Goal: Use online tool/utility: Utilize a website feature to perform a specific function

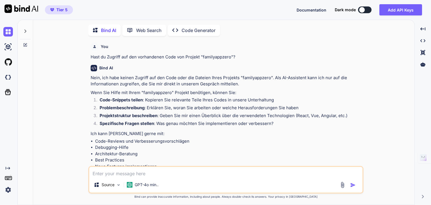
scroll to position [2, 0]
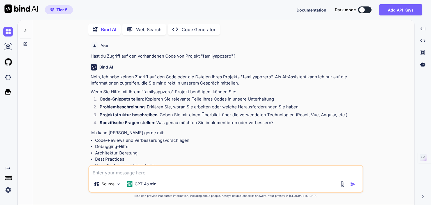
click at [193, 28] on p "Code Generator" at bounding box center [199, 29] width 34 height 7
type textarea "x"
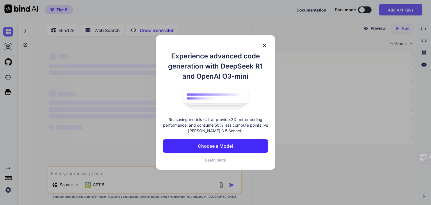
click at [212, 146] on p "Choose a Model" at bounding box center [215, 146] width 35 height 7
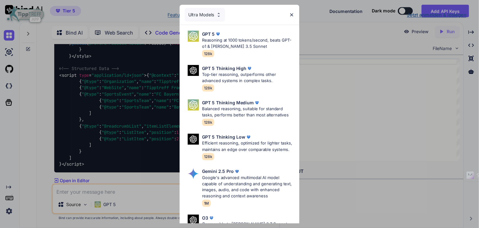
scroll to position [29835, 0]
click at [216, 40] on p "Reasoning at 1000 tokens/second, beats GPT-o1 & Claude 3.5 Sonnet" at bounding box center [223, 38] width 83 height 11
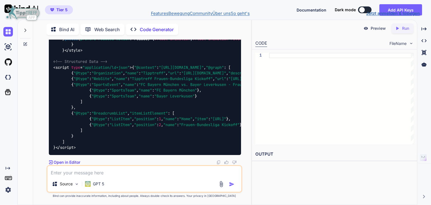
click at [25, 27] on nav "Php < div class = "hidden md:flex items-center space-x-8" > < a href = "#featur…" at bounding box center [215, 13] width 431 height 27
click at [106, 27] on nav "Php < div class = "hidden md:flex items-center space-x-8" > < a href = "#featur…" at bounding box center [215, 13] width 431 height 27
click at [157, 25] on nav "Php < div class = "hidden md:flex items-center space-x-8" > < a href = "#featur…" at bounding box center [215, 13] width 431 height 27
click at [99, 27] on nav "Php < div class = "hidden md:flex items-center space-x-8" > < a href = "#featur…" at bounding box center [215, 13] width 431 height 27
click at [93, 27] on nav "Php < div class = "hidden md:flex items-center space-x-8" > < a href = "#featur…" at bounding box center [215, 13] width 431 height 27
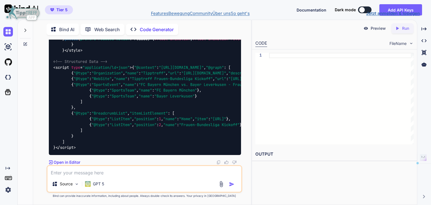
click at [93, 27] on nav "Php < div class = "hidden md:flex items-center space-x-8" > < a href = "#featur…" at bounding box center [215, 13] width 431 height 27
click at [54, 27] on nav "Php < div class = "hidden md:flex items-center space-x-8" > < a href = "#featur…" at bounding box center [215, 13] width 431 height 27
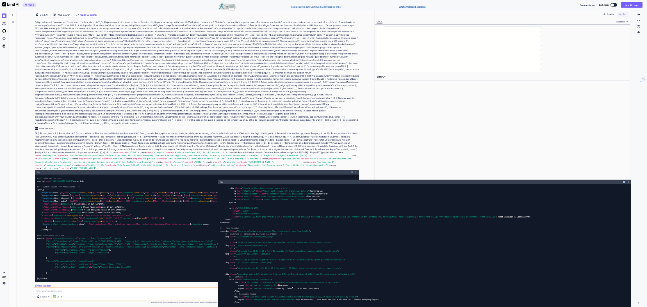
scroll to position [24375, 0]
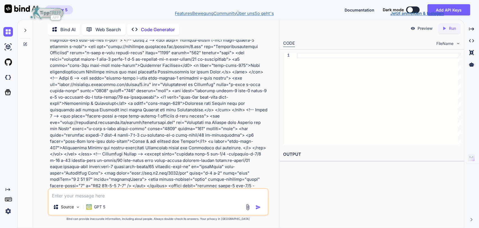
drag, startPoint x: 21, startPoint y: 87, endPoint x: 17, endPoint y: 53, distance: 34.2
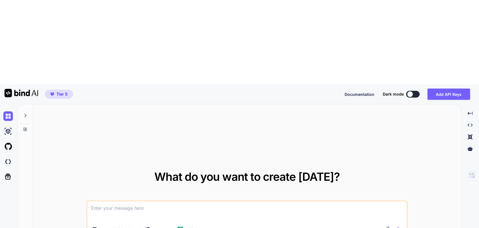
click at [26, 127] on icon at bounding box center [25, 129] width 4 height 4
click at [25, 114] on icon at bounding box center [25, 115] width 2 height 3
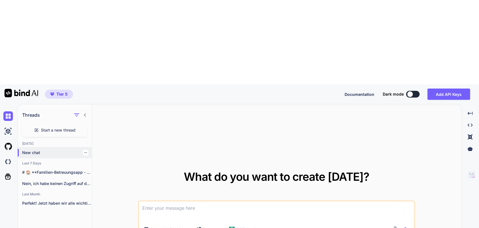
click at [34, 150] on p "New chat" at bounding box center [57, 153] width 70 height 6
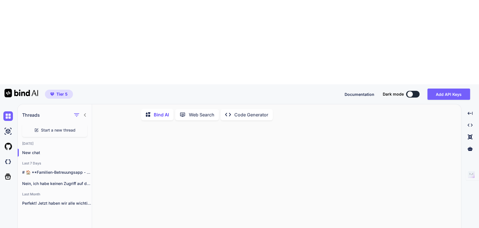
click at [247, 111] on p "Code Generator" at bounding box center [251, 114] width 34 height 7
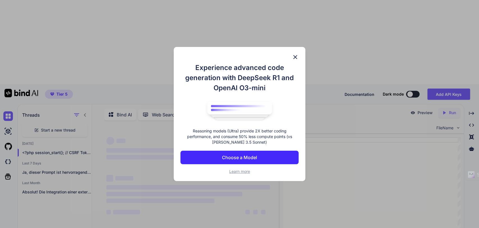
click at [231, 159] on p "Choose a Model" at bounding box center [239, 157] width 35 height 7
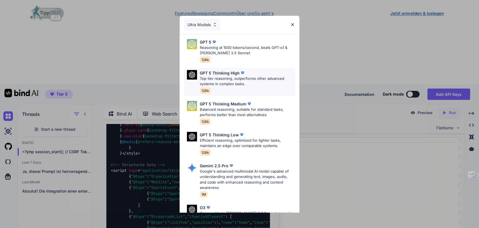
scroll to position [31734, 0]
click at [246, 177] on p "Google's advanced multimodal AI model capable of understanding and generating t…" at bounding box center [247, 179] width 95 height 22
type textarea "x"
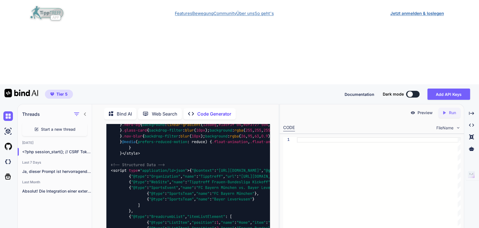
click at [42, 27] on nav "Php < div class = "hidden md:flex items-center space-x-8" > < a href = "#featur…" at bounding box center [239, 13] width 431 height 27
click at [413, 9] on nav "Php < div class = "hidden md:flex items-center space-x-8" > < a href = "#featur…" at bounding box center [239, 13] width 431 height 27
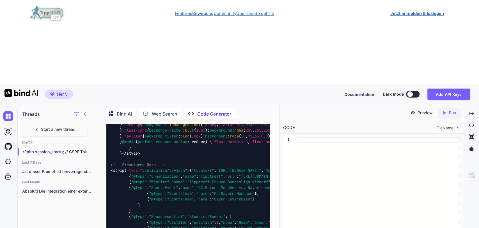
click at [447, 27] on nav "Php < div class = "hidden md:flex items-center space-x-8" > < a href = "#featur…" at bounding box center [239, 13] width 431 height 27
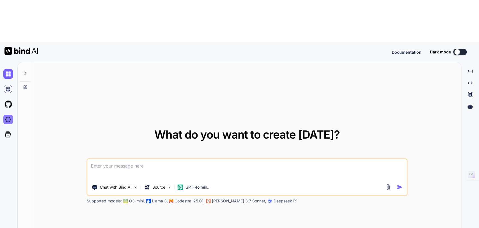
type textarea "x"
click at [9, 114] on img at bounding box center [8, 119] width 10 height 10
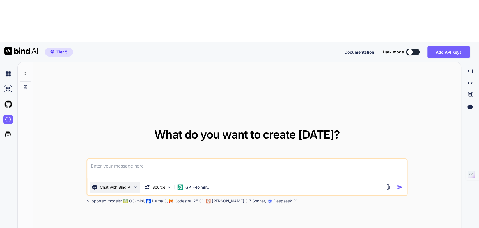
click at [135, 184] on img at bounding box center [135, 186] width 5 height 5
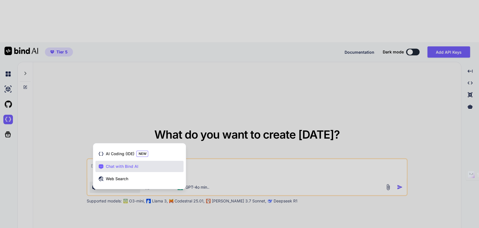
click at [188, 178] on div at bounding box center [239, 114] width 479 height 228
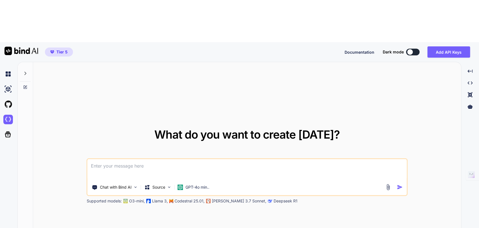
click at [103, 159] on textarea at bounding box center [247, 169] width 319 height 21
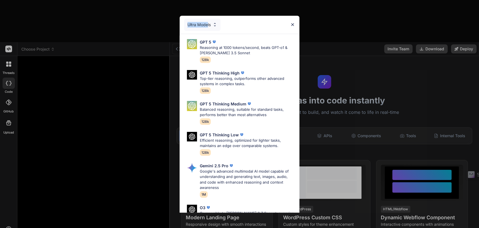
click at [208, 27] on div "Ultra Models" at bounding box center [202, 25] width 36 height 12
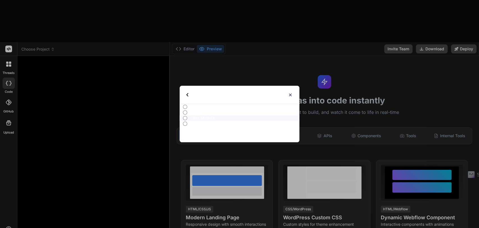
click at [195, 116] on p "Ultra Models" at bounding box center [245, 118] width 109 height 6
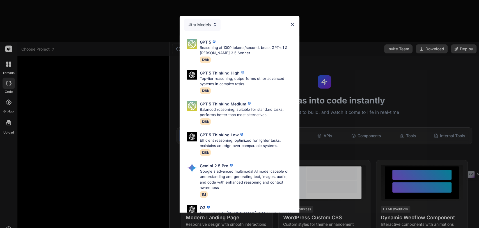
click at [202, 27] on div "Ultra Models" at bounding box center [202, 25] width 36 height 12
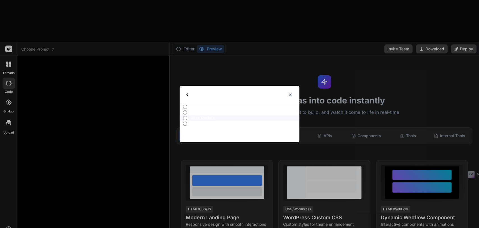
click at [197, 125] on p "Basic Models" at bounding box center [245, 124] width 109 height 6
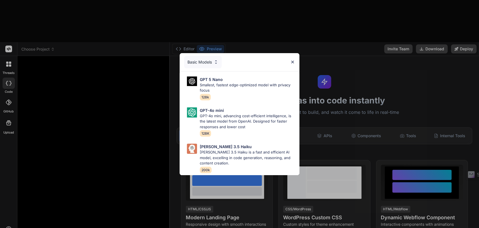
click at [203, 61] on div "Basic Models" at bounding box center [203, 62] width 38 height 12
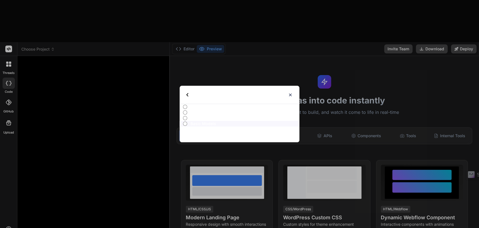
click at [193, 111] on p "Advanced Models" at bounding box center [245, 112] width 109 height 6
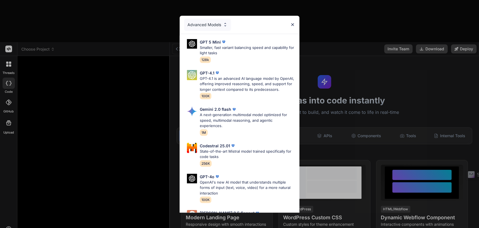
click at [210, 23] on div "Advanced Models" at bounding box center [207, 25] width 47 height 12
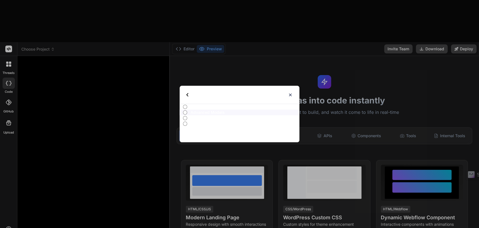
click at [186, 125] on input "Basic Models" at bounding box center [185, 123] width 4 height 4
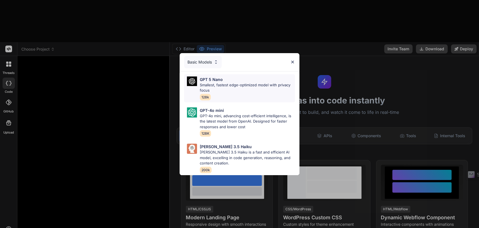
click at [231, 82] on p "Smallest, fastest edge-optimized model with privacy focus" at bounding box center [247, 87] width 95 height 11
type textarea "x"
